Goal: Information Seeking & Learning: Learn about a topic

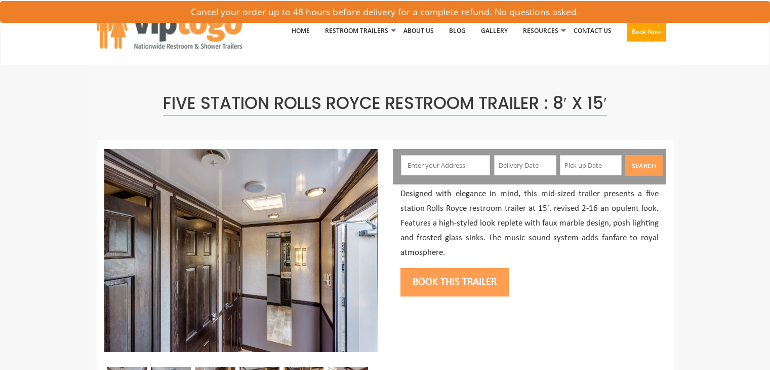
scroll to position [186, 0]
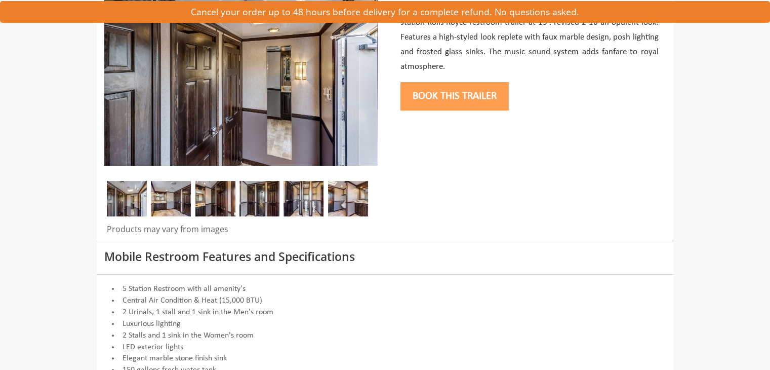
click at [174, 195] on img at bounding box center [171, 198] width 40 height 35
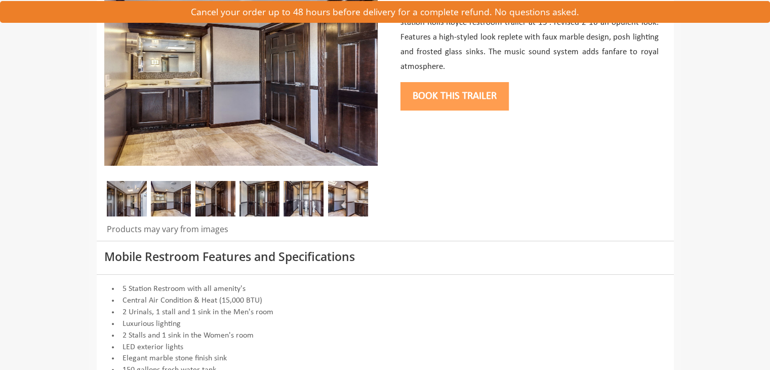
click at [202, 193] on img at bounding box center [216, 198] width 40 height 35
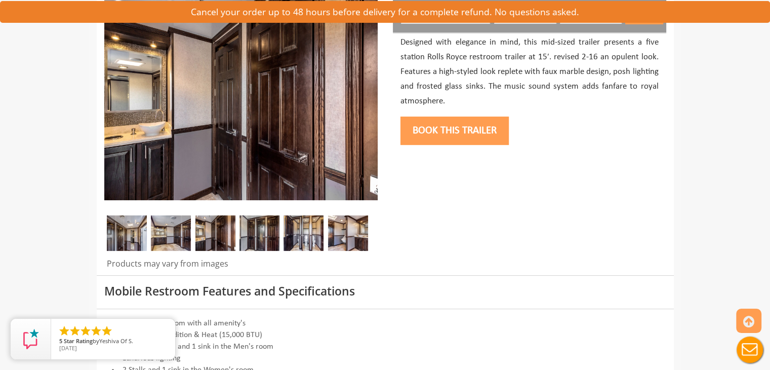
scroll to position [149, 0]
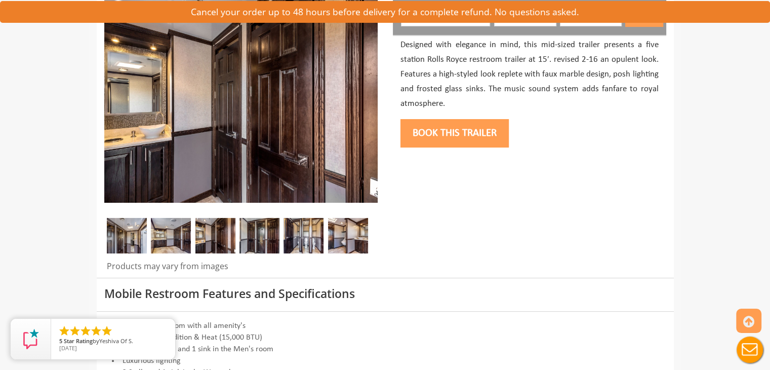
click at [266, 228] on img at bounding box center [260, 235] width 40 height 35
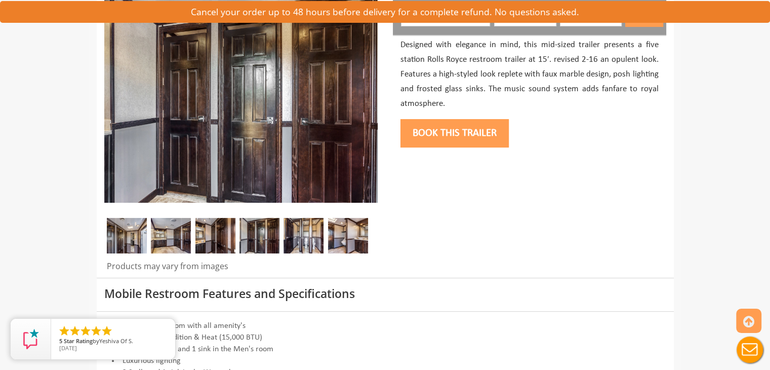
click at [294, 235] on img at bounding box center [304, 235] width 40 height 35
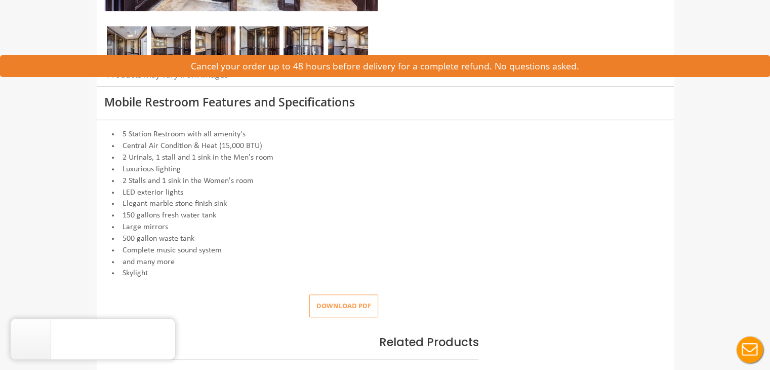
scroll to position [0, 0]
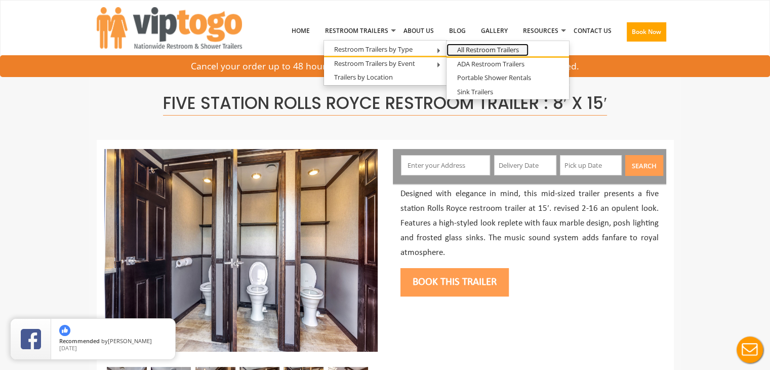
click at [471, 51] on link "All Restroom Trailers" at bounding box center [488, 50] width 82 height 13
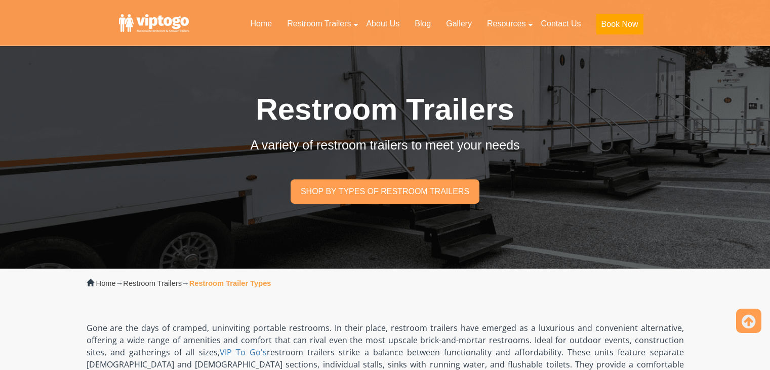
scroll to position [525, 0]
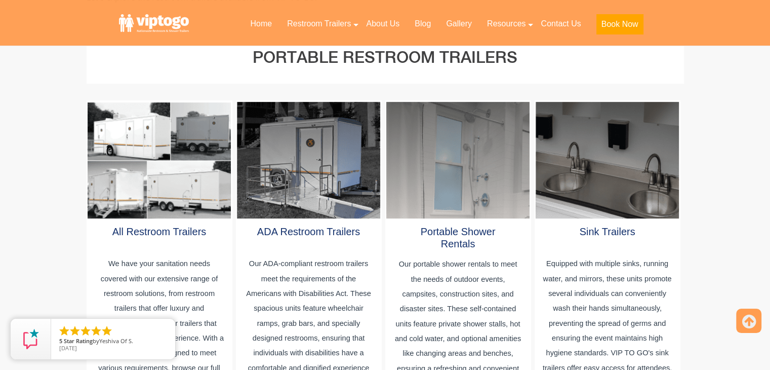
click at [164, 192] on div at bounding box center [159, 160] width 143 height 116
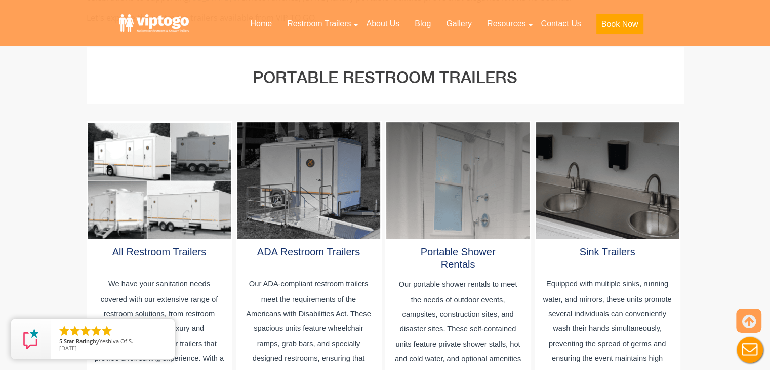
scroll to position [0, 0]
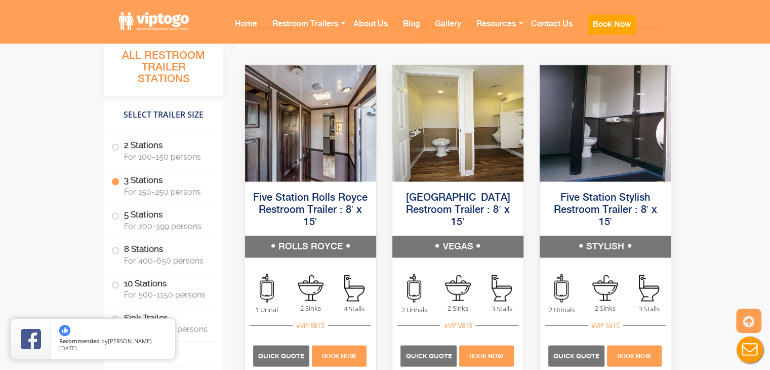
scroll to position [1753, 0]
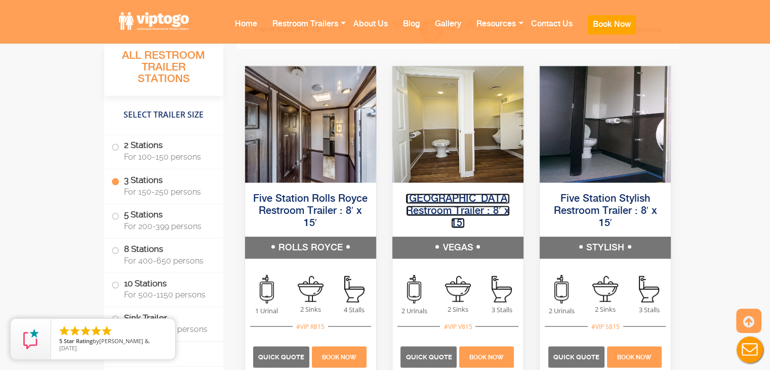
click at [444, 193] on link "Five Station Vegas Restroom Trailer : 8′ x 15′" at bounding box center [458, 210] width 104 height 35
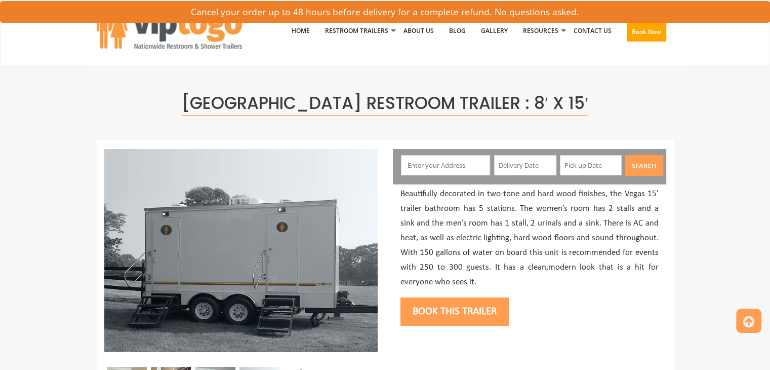
scroll to position [68, 0]
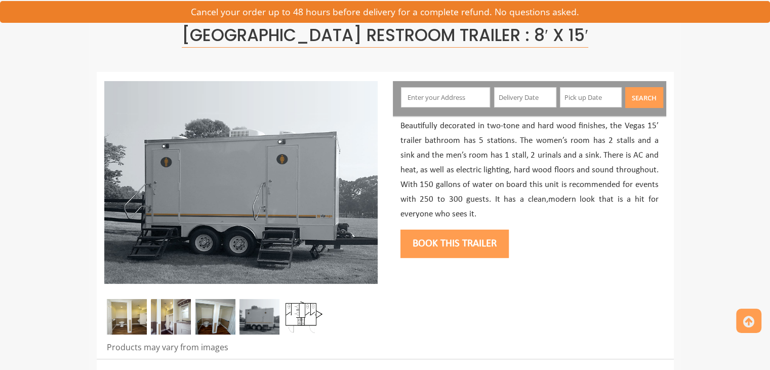
click at [115, 315] on img at bounding box center [127, 316] width 40 height 35
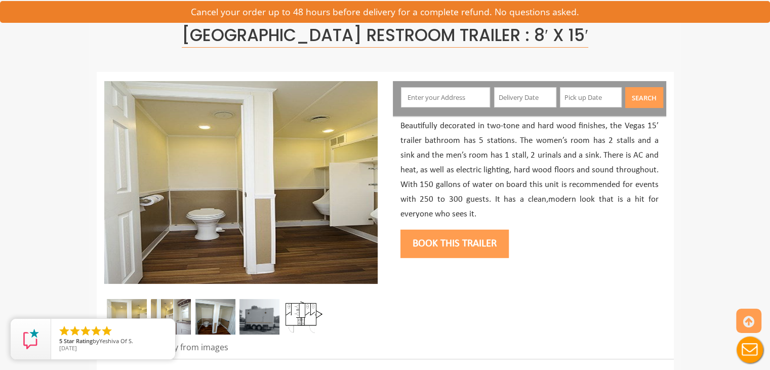
scroll to position [0, 0]
click at [166, 312] on img at bounding box center [171, 316] width 40 height 35
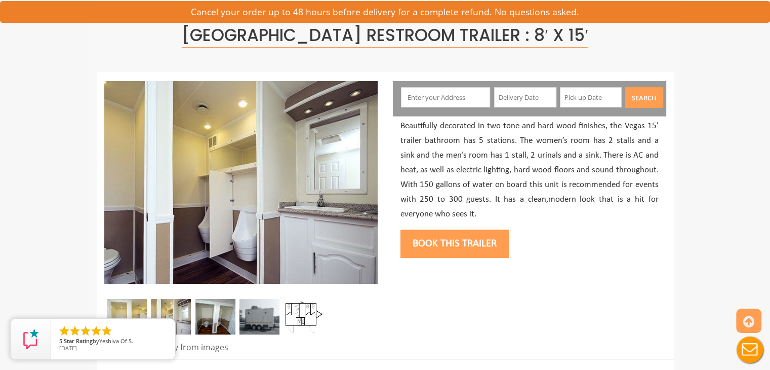
click at [203, 308] on img at bounding box center [216, 316] width 40 height 35
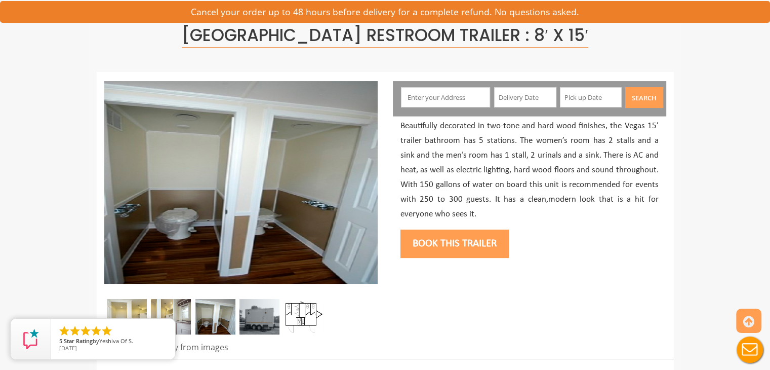
click at [168, 307] on img at bounding box center [171, 316] width 40 height 35
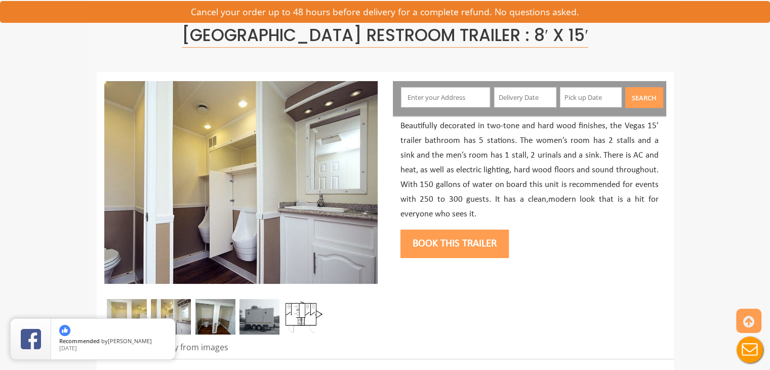
click at [140, 308] on img at bounding box center [127, 316] width 40 height 35
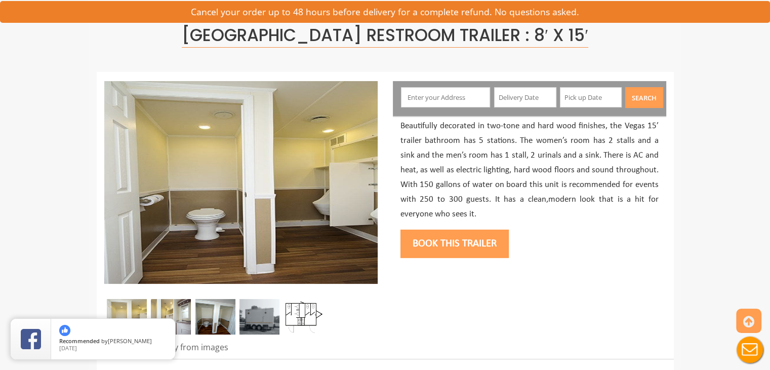
click at [265, 314] on img at bounding box center [260, 316] width 40 height 35
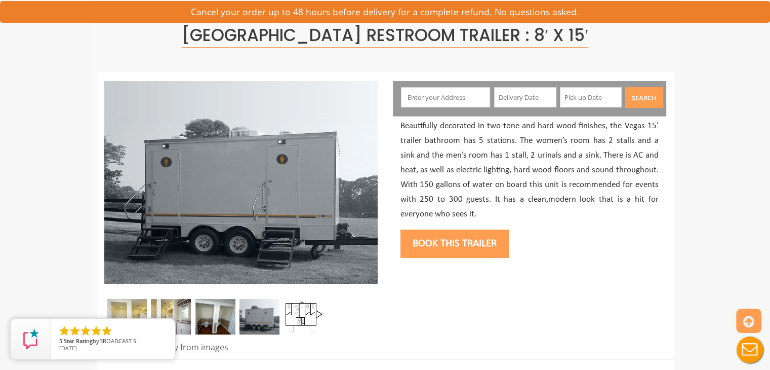
click at [296, 319] on img at bounding box center [304, 316] width 40 height 35
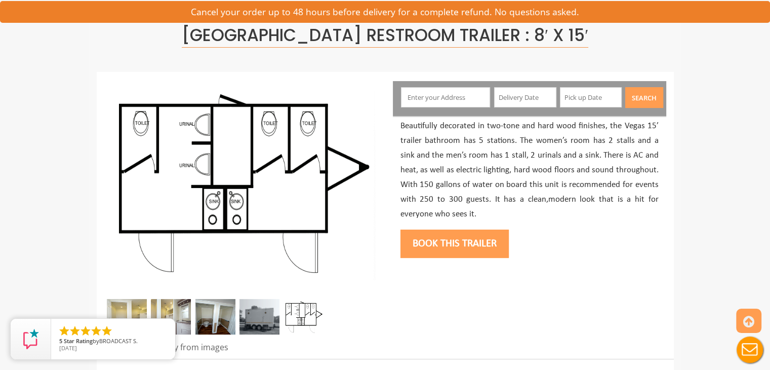
click at [259, 324] on img at bounding box center [260, 316] width 40 height 35
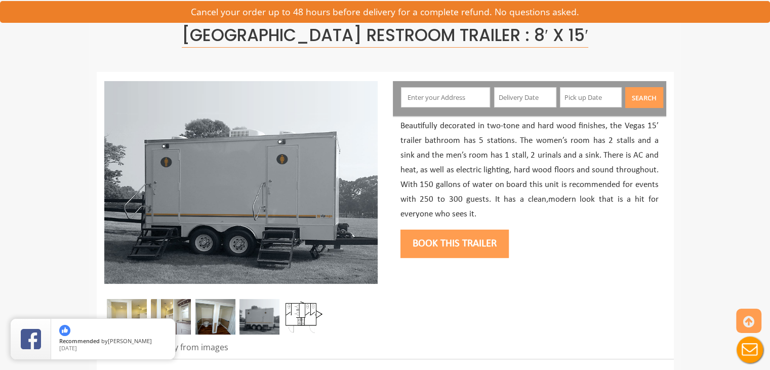
click at [292, 320] on img at bounding box center [304, 316] width 40 height 35
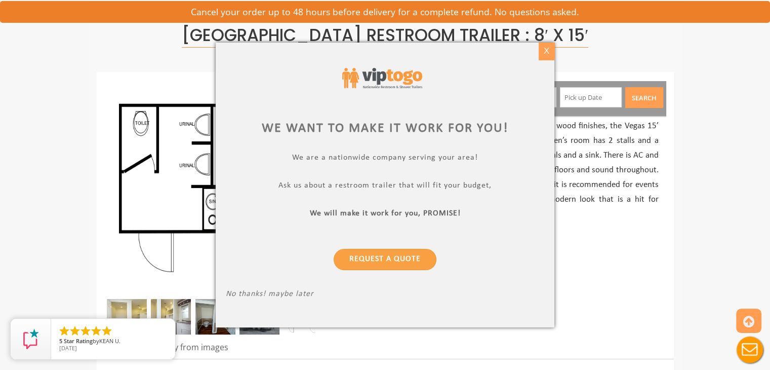
click at [549, 55] on div "X" at bounding box center [547, 51] width 16 height 17
